Goal: Entertainment & Leisure: Consume media (video, audio)

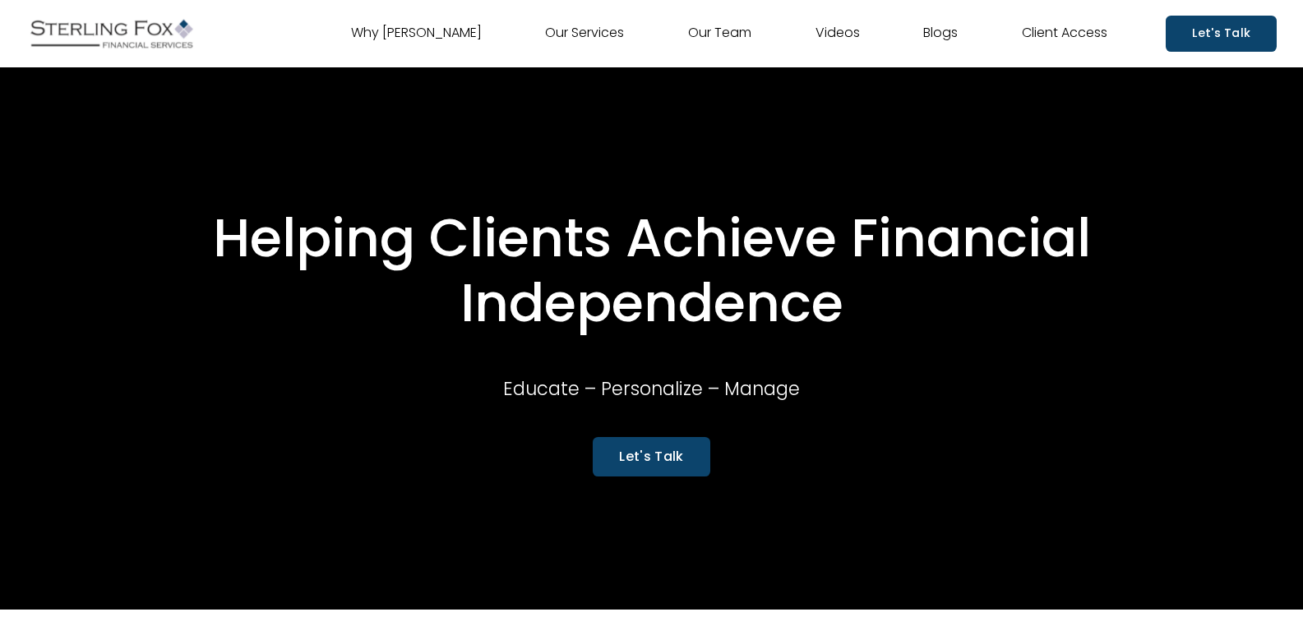
click at [836, 36] on link "Videos" at bounding box center [837, 34] width 44 height 26
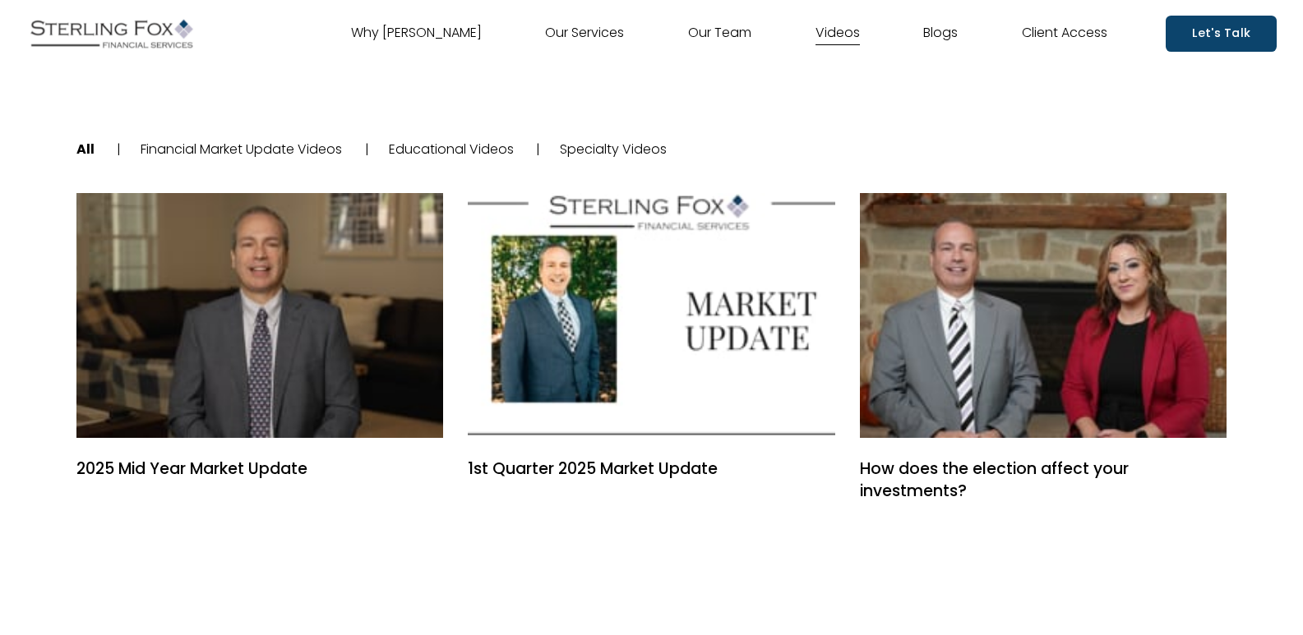
click at [584, 139] on span "Specialty Videos |" at bounding box center [613, 150] width 146 height 24
click at [604, 145] on link "Specialty Videos" at bounding box center [613, 149] width 107 height 19
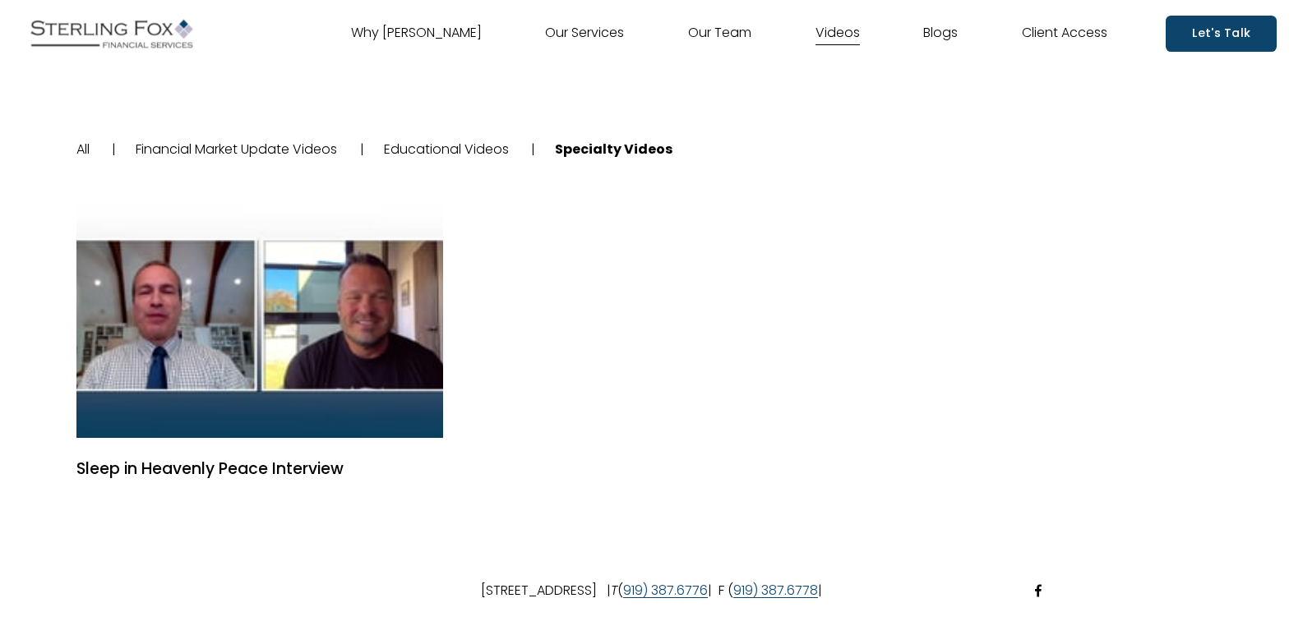
click at [487, 145] on link "Educational Videos" at bounding box center [446, 149] width 125 height 19
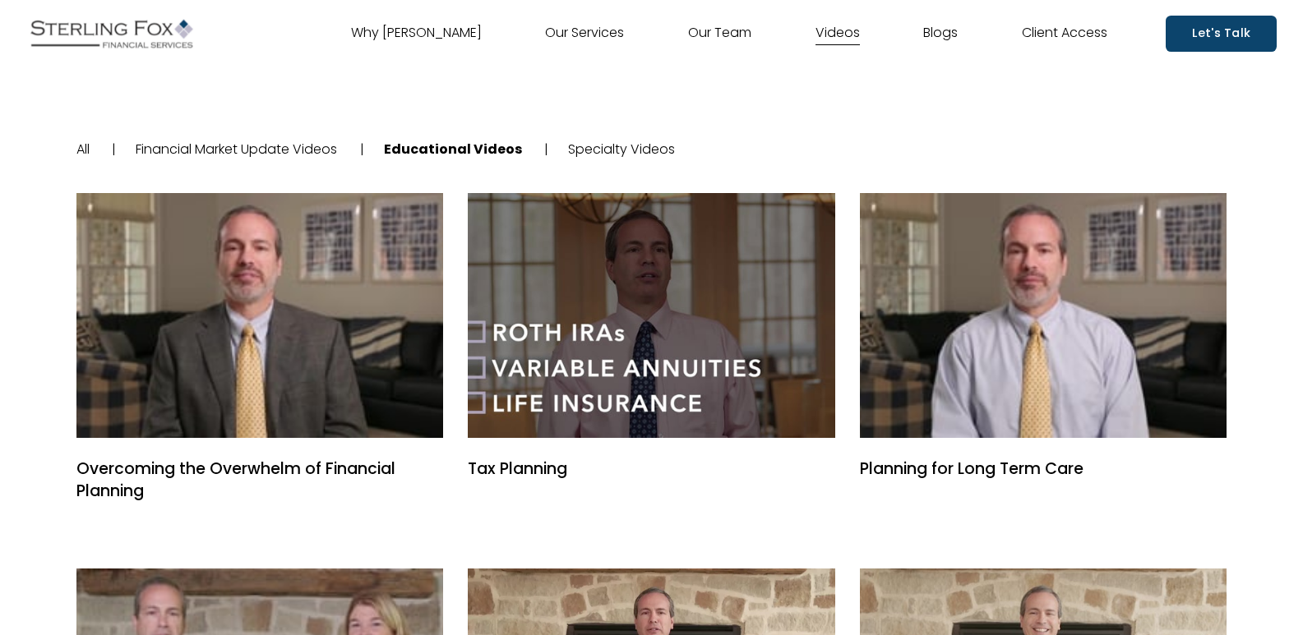
click at [286, 155] on link "Financial Market Update Videos" at bounding box center [236, 149] width 201 height 19
